Goal: Information Seeking & Learning: Understand process/instructions

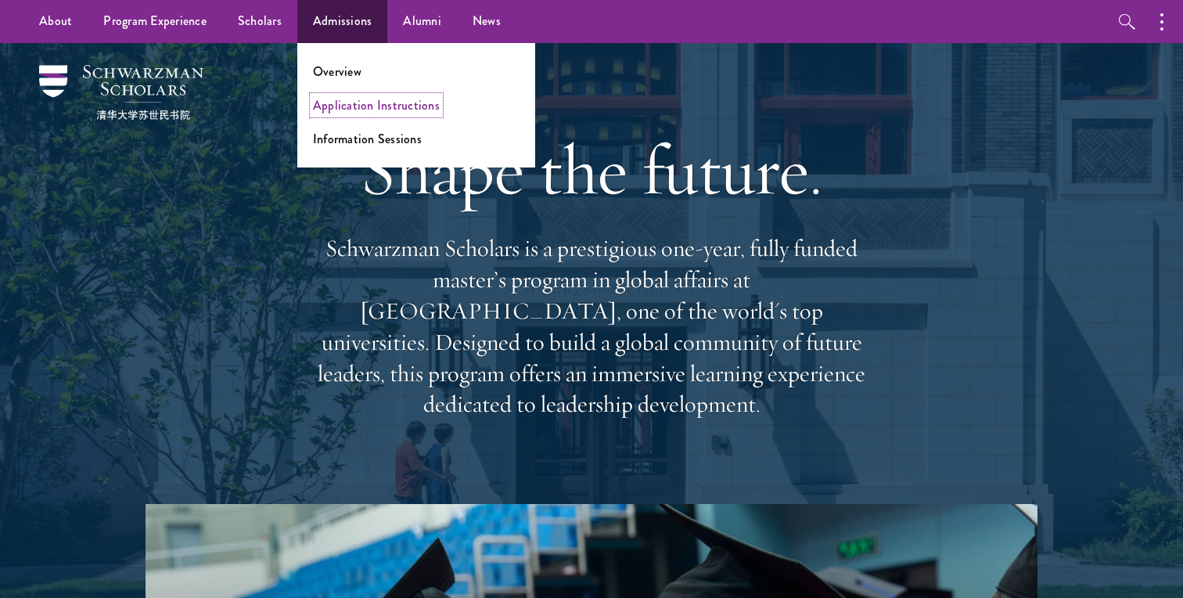
click at [355, 99] on link "Application Instructions" at bounding box center [376, 105] width 127 height 18
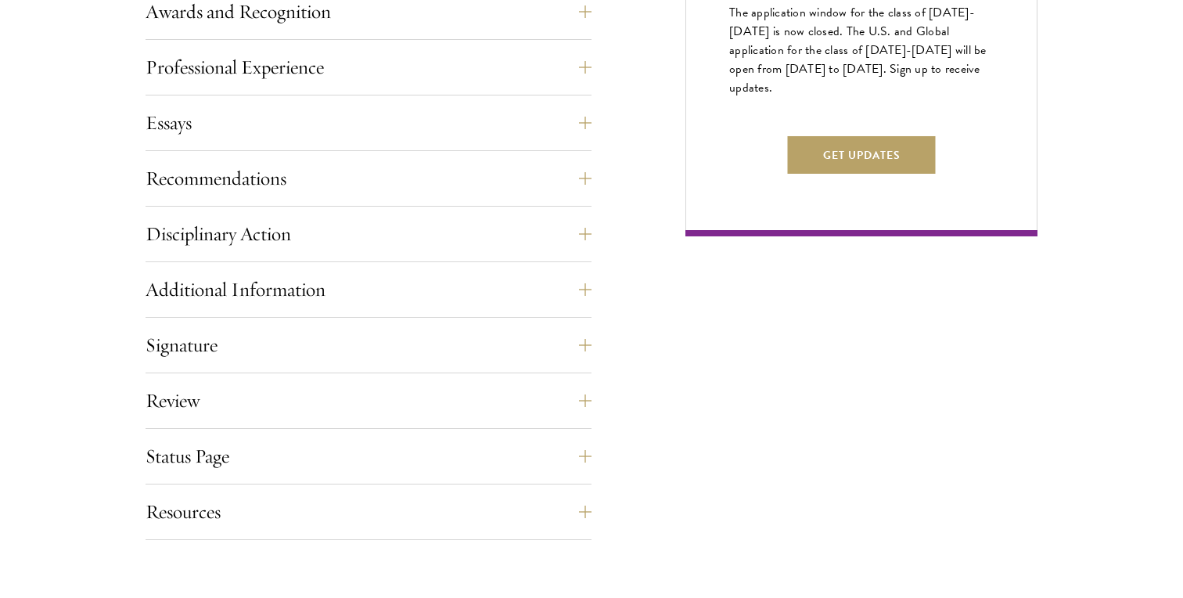
scroll to position [1022, 0]
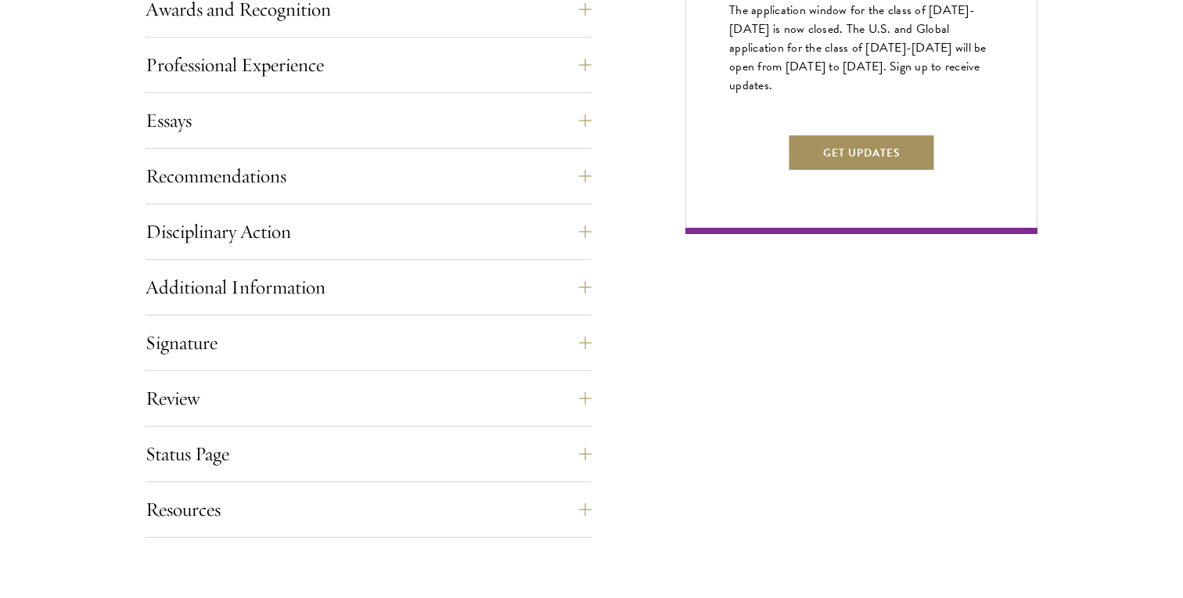
click at [855, 171] on button "Get Updates" at bounding box center [862, 153] width 148 height 38
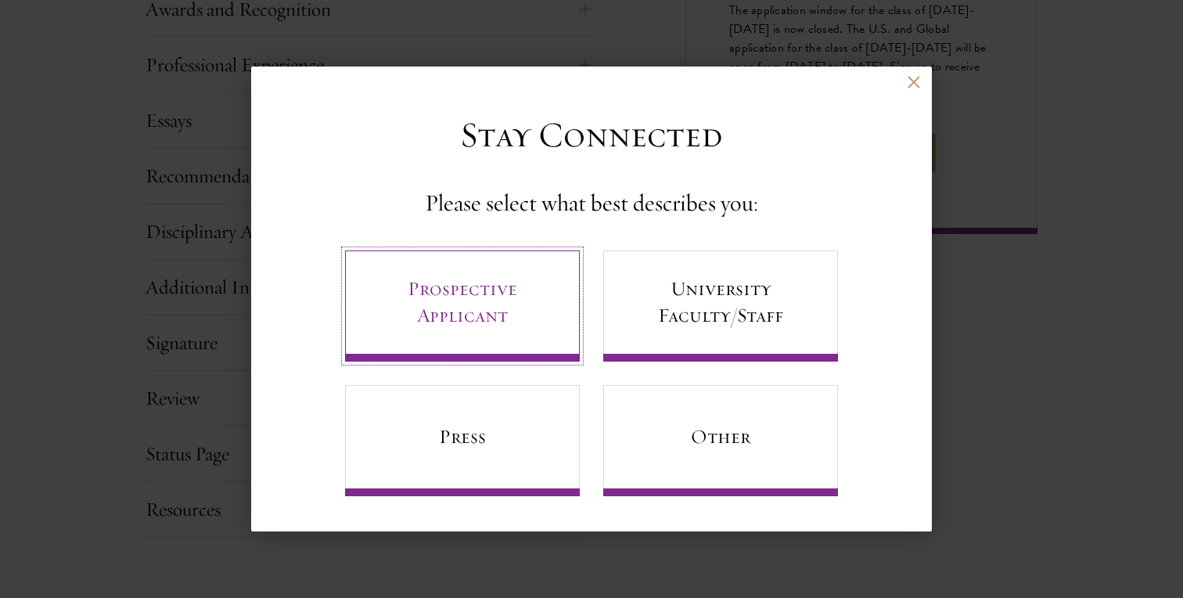
click at [474, 301] on link "Prospective Applicant" at bounding box center [462, 305] width 235 height 111
